Goal: Transaction & Acquisition: Purchase product/service

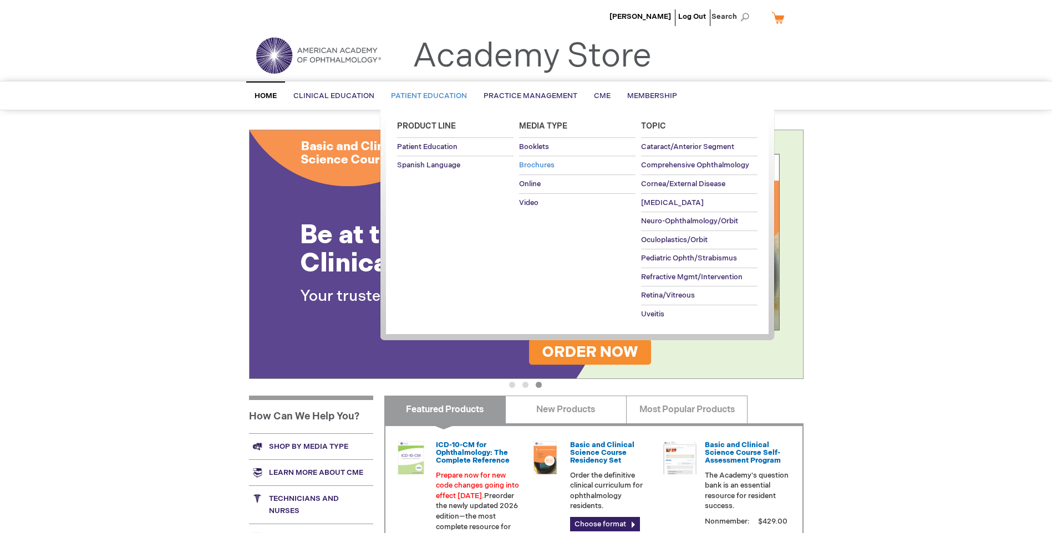
click at [537, 162] on span "Brochures" at bounding box center [536, 165] width 35 height 9
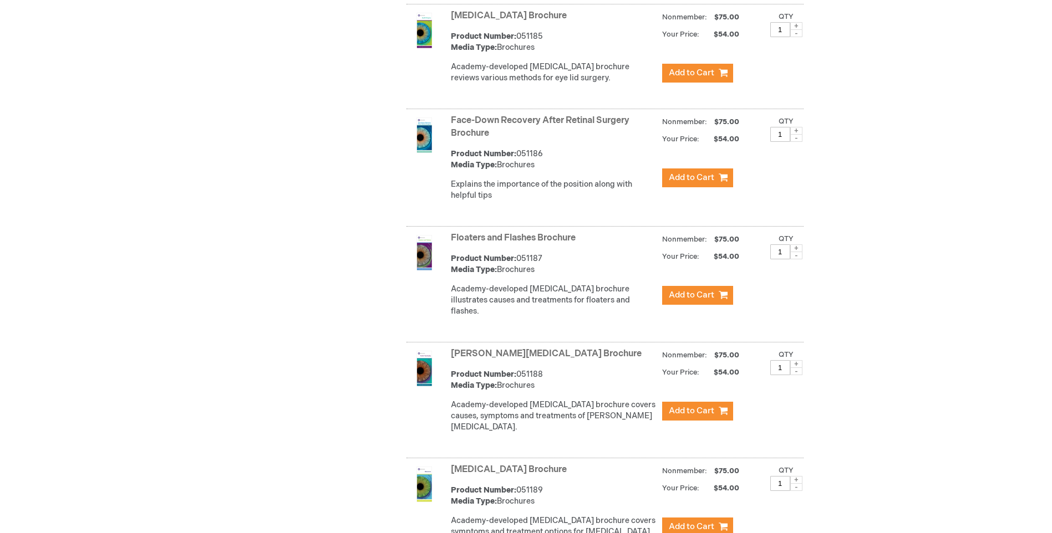
scroll to position [1608, 0]
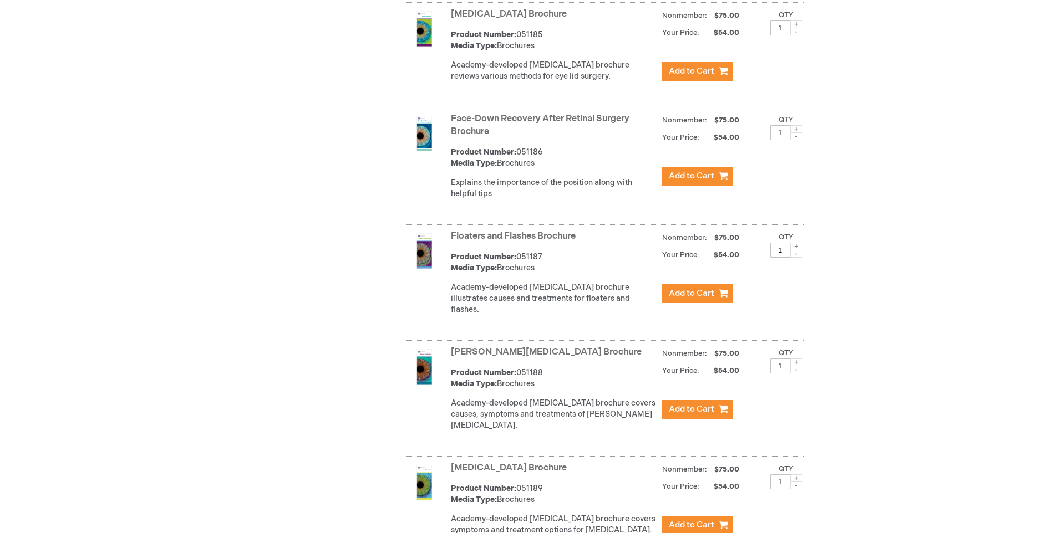
click at [780, 251] on input "1" at bounding box center [780, 250] width 20 height 15
click at [798, 248] on span at bounding box center [796, 247] width 12 height 8
type input "4"
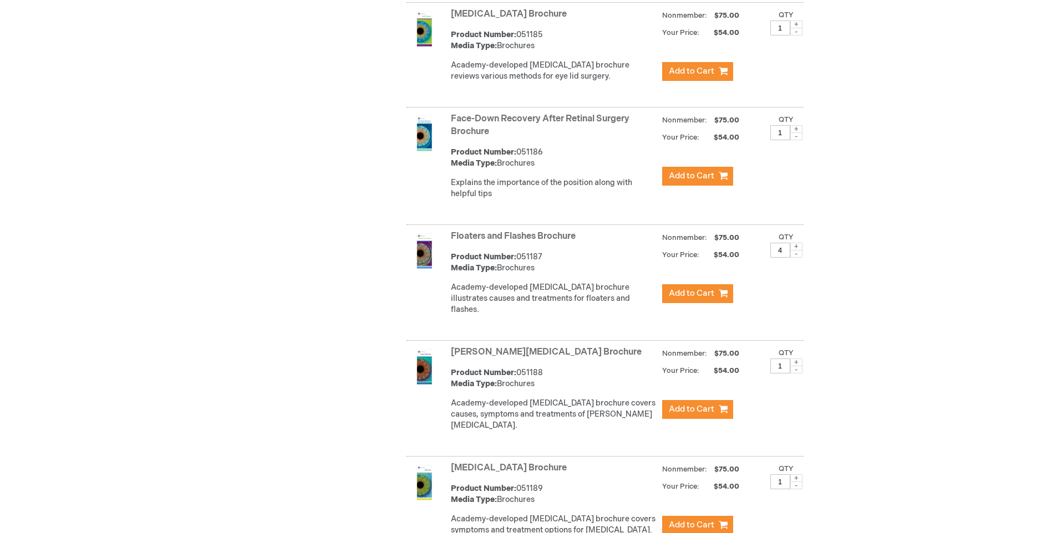
click at [519, 236] on link "Floaters and Flashes Brochure" at bounding box center [513, 236] width 125 height 11
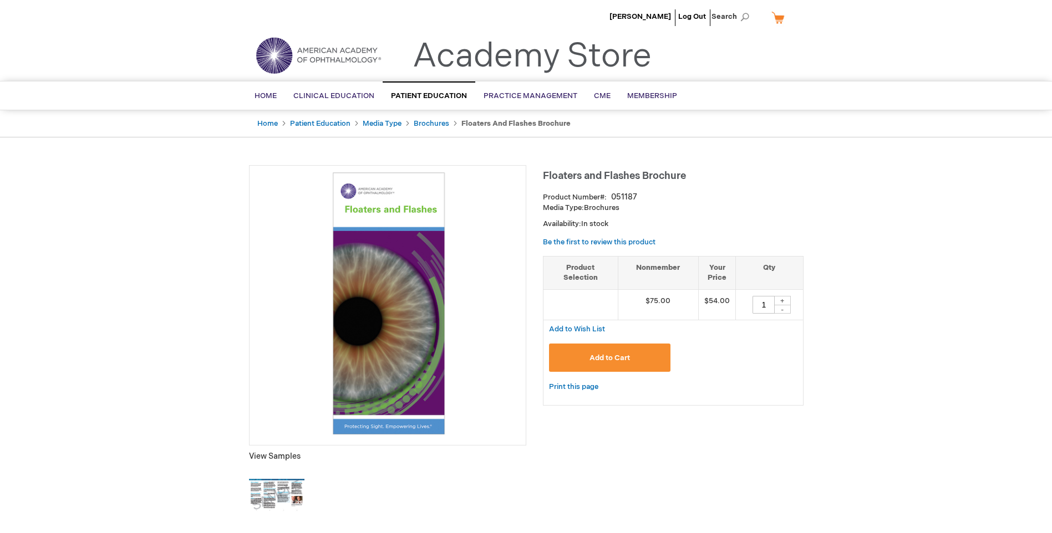
click at [781, 301] on div "+" at bounding box center [782, 300] width 17 height 9
type input "3"
click at [617, 355] on span "Add to Cart" at bounding box center [609, 358] width 40 height 9
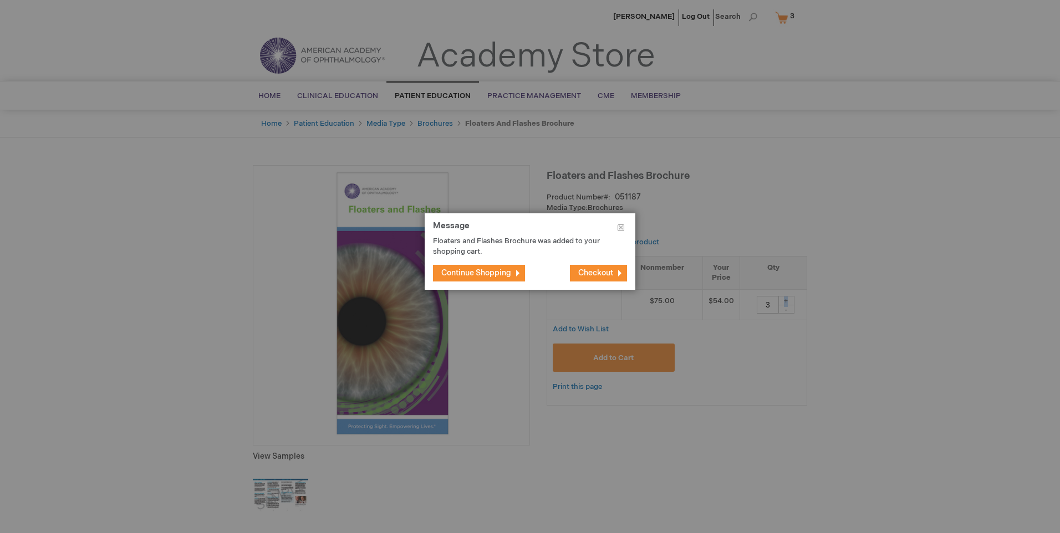
click at [489, 271] on span "Continue Shopping" at bounding box center [476, 272] width 70 height 9
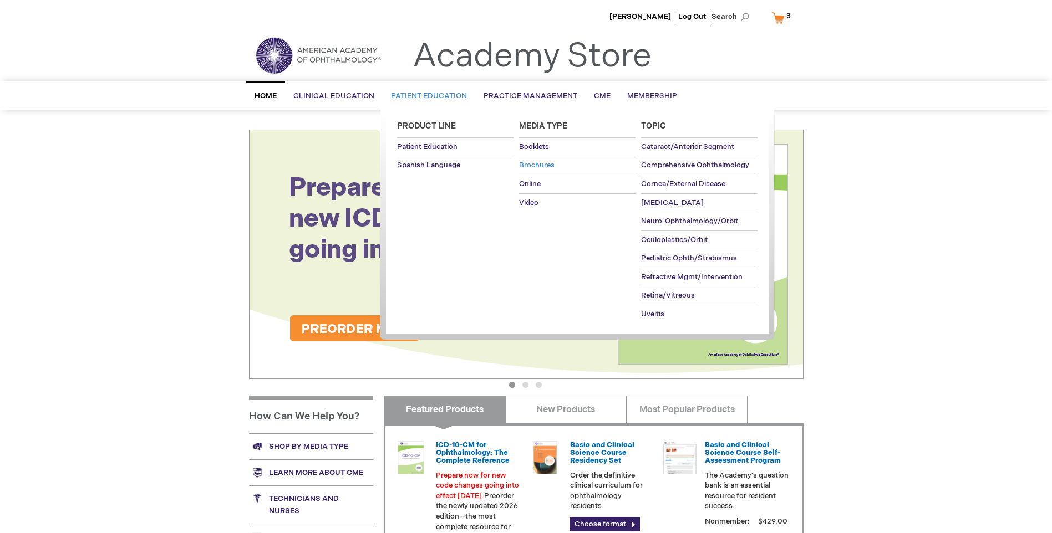
drag, startPoint x: 531, startPoint y: 161, endPoint x: 543, endPoint y: 165, distance: 12.6
click at [531, 161] on span "Brochures" at bounding box center [536, 165] width 35 height 9
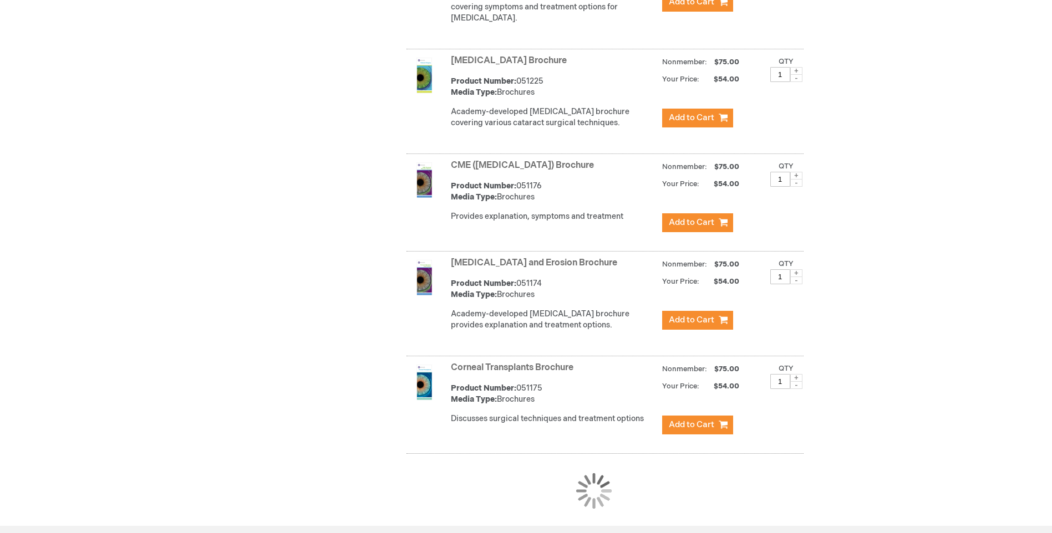
scroll to position [943, 0]
